Goal: Information Seeking & Learning: Learn about a topic

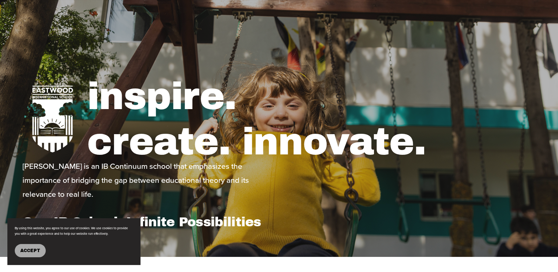
scroll to position [49, 0]
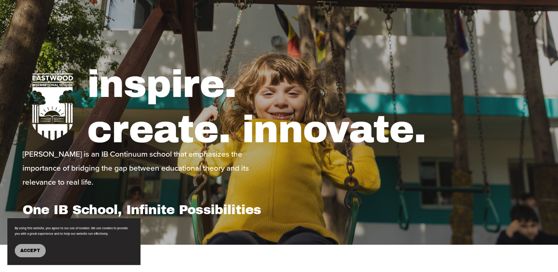
click at [41, 252] on button "Accept" at bounding box center [30, 250] width 31 height 13
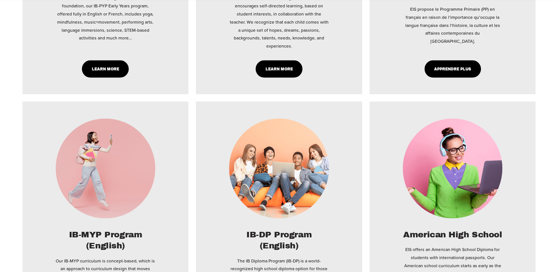
scroll to position [1426, 0]
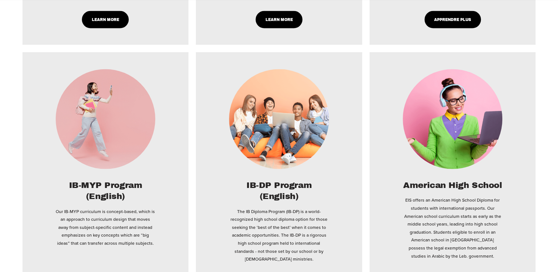
type input "****"
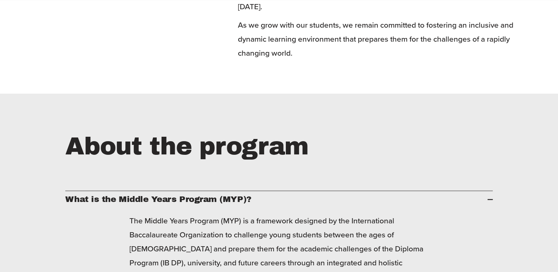
scroll to position [1033, 0]
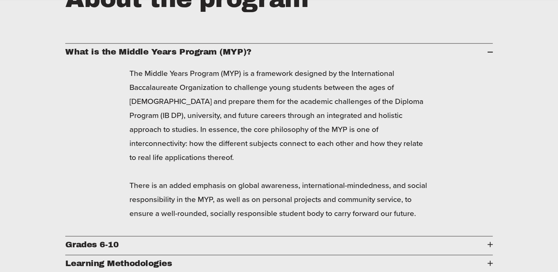
click at [93, 240] on span "Grades 6-10" at bounding box center [276, 244] width 422 height 9
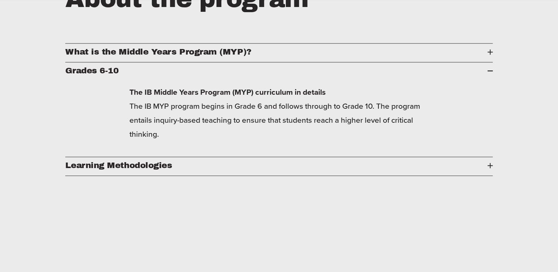
click at [94, 161] on span "Learning Methodologies" at bounding box center [276, 165] width 422 height 9
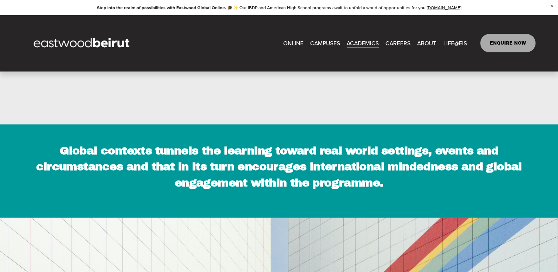
scroll to position [1524, 0]
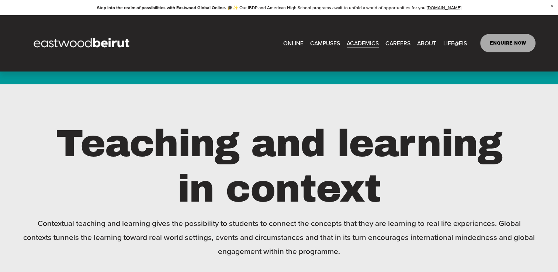
click at [0, 0] on span "Tuition & Financial Aid" at bounding box center [0, 0] width 0 height 0
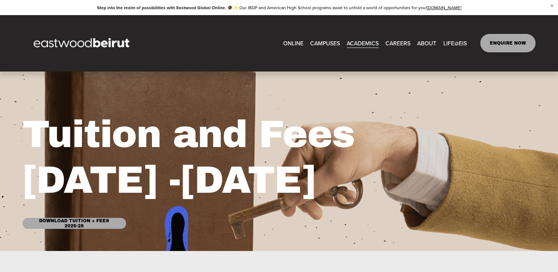
scroll to position [128, 0]
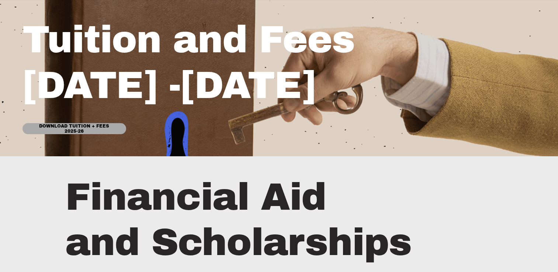
click at [99, 129] on link "Download Tuition + Fees 2025-26" at bounding box center [74, 128] width 104 height 11
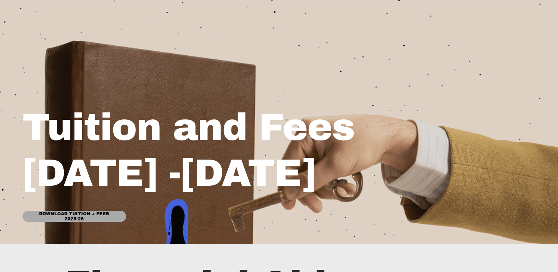
scroll to position [0, 0]
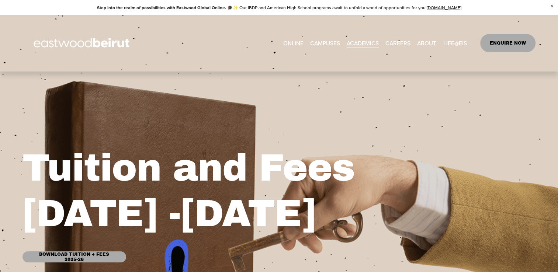
click at [332, 45] on span "CAMPUSES" at bounding box center [325, 43] width 30 height 10
click at [320, 45] on span "CAMPUSES" at bounding box center [325, 43] width 30 height 10
click at [0, 0] on link "EASTWOOD COLLEGE KAFARSHIMA" at bounding box center [0, 0] width 0 height 0
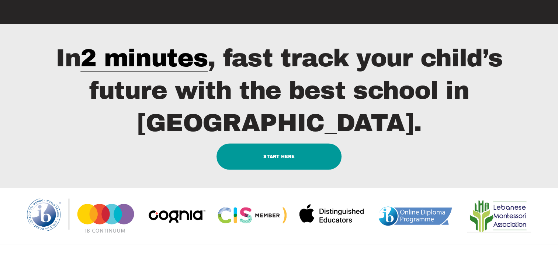
scroll to position [885, 0]
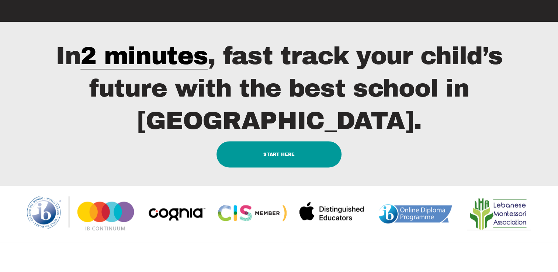
click at [271, 141] on link "START HERE" at bounding box center [278, 154] width 125 height 26
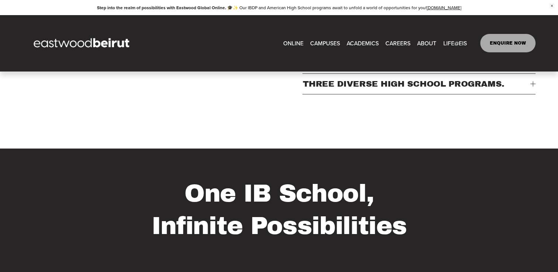
scroll to position [246, 0]
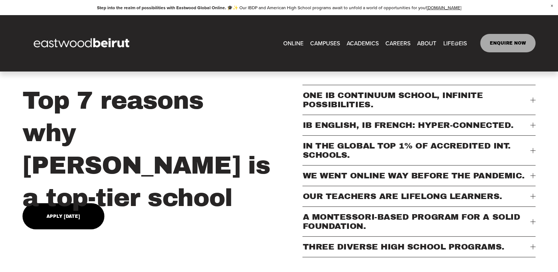
type input "*****"
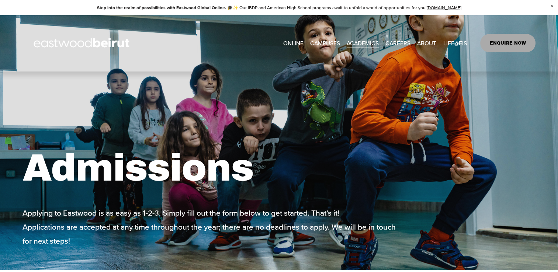
click at [0, 0] on span "After-school Activities" at bounding box center [0, 0] width 0 height 0
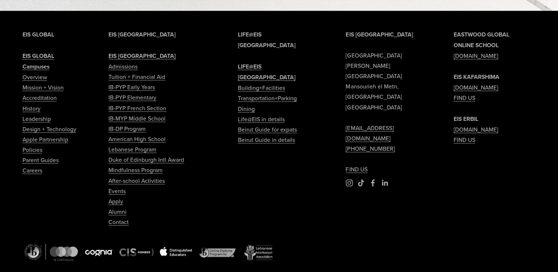
scroll to position [544, 0]
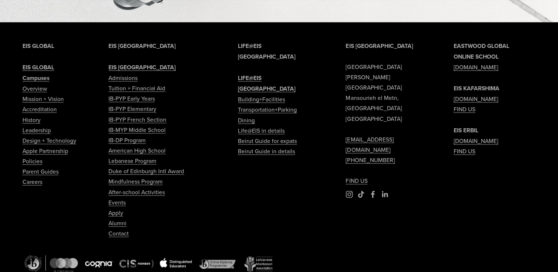
click at [246, 115] on link "Dining" at bounding box center [246, 120] width 17 height 10
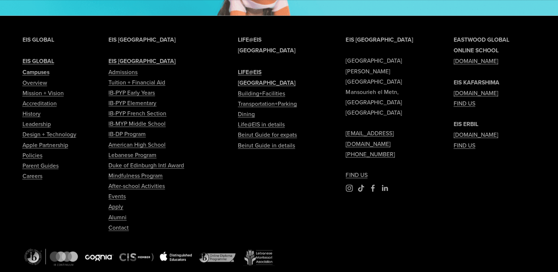
scroll to position [1377, 0]
